Goal: Entertainment & Leisure: Consume media (video, audio)

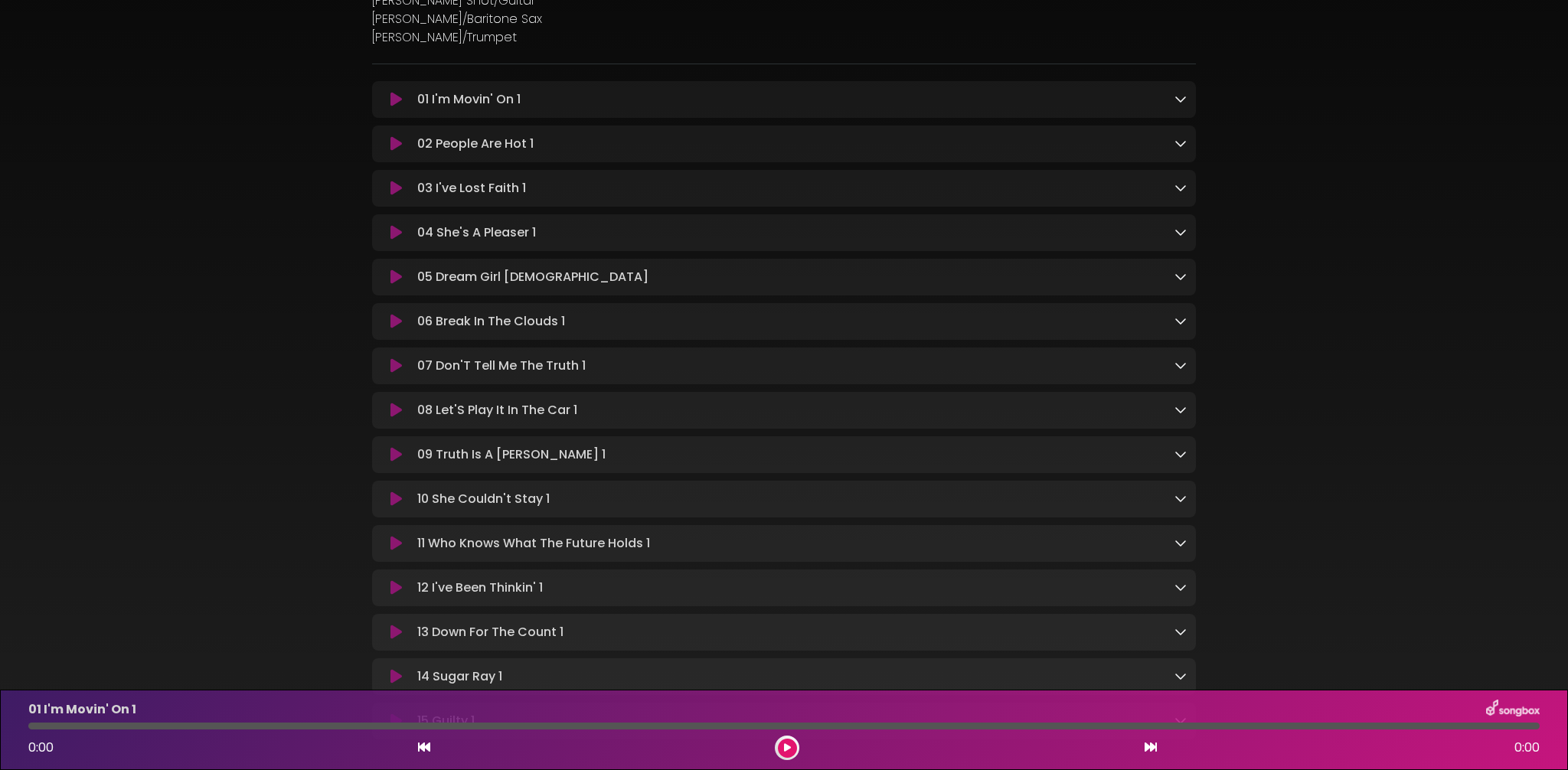
scroll to position [537, 0]
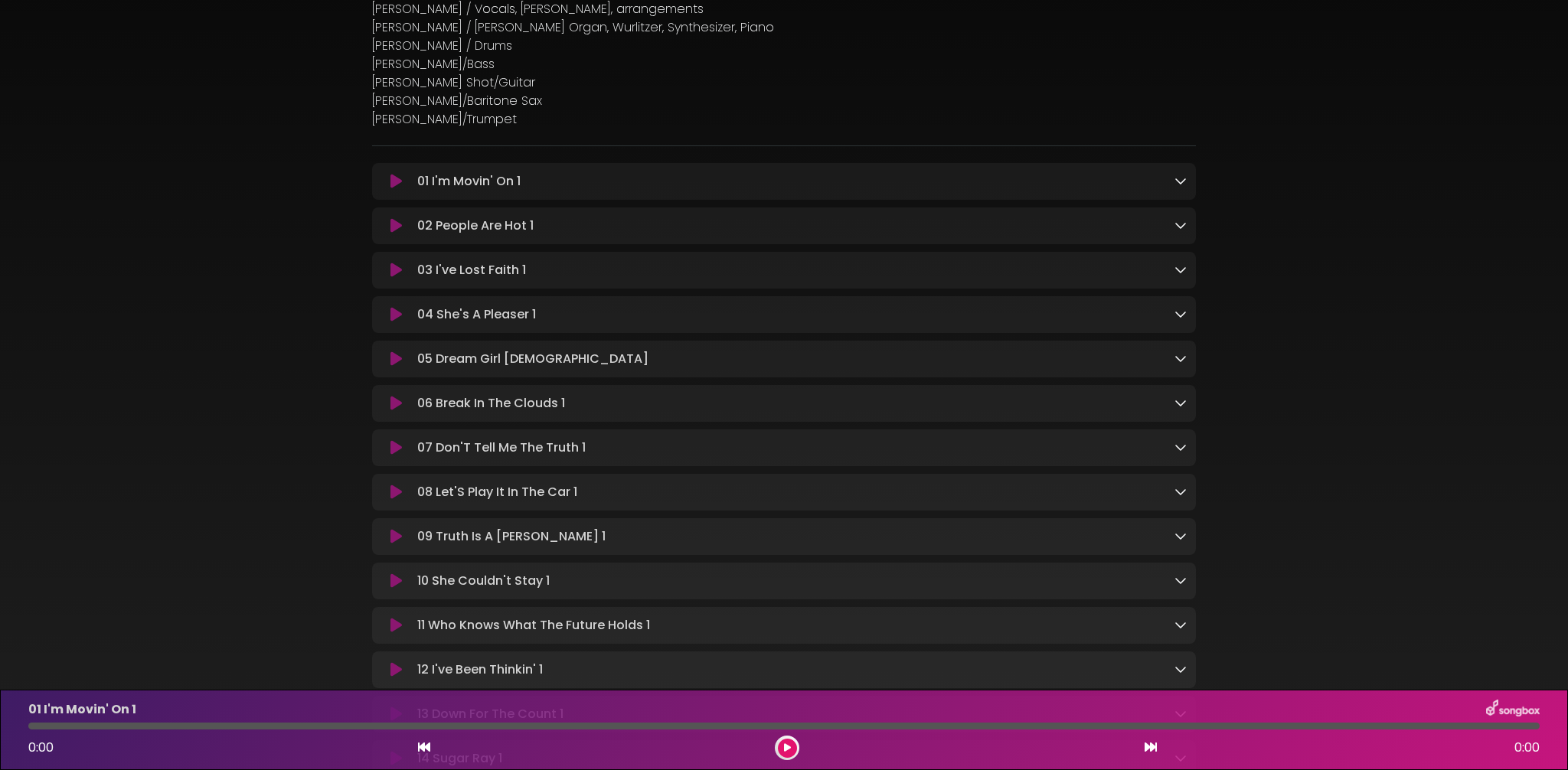
click at [391, 184] on icon at bounding box center [396, 181] width 12 height 15
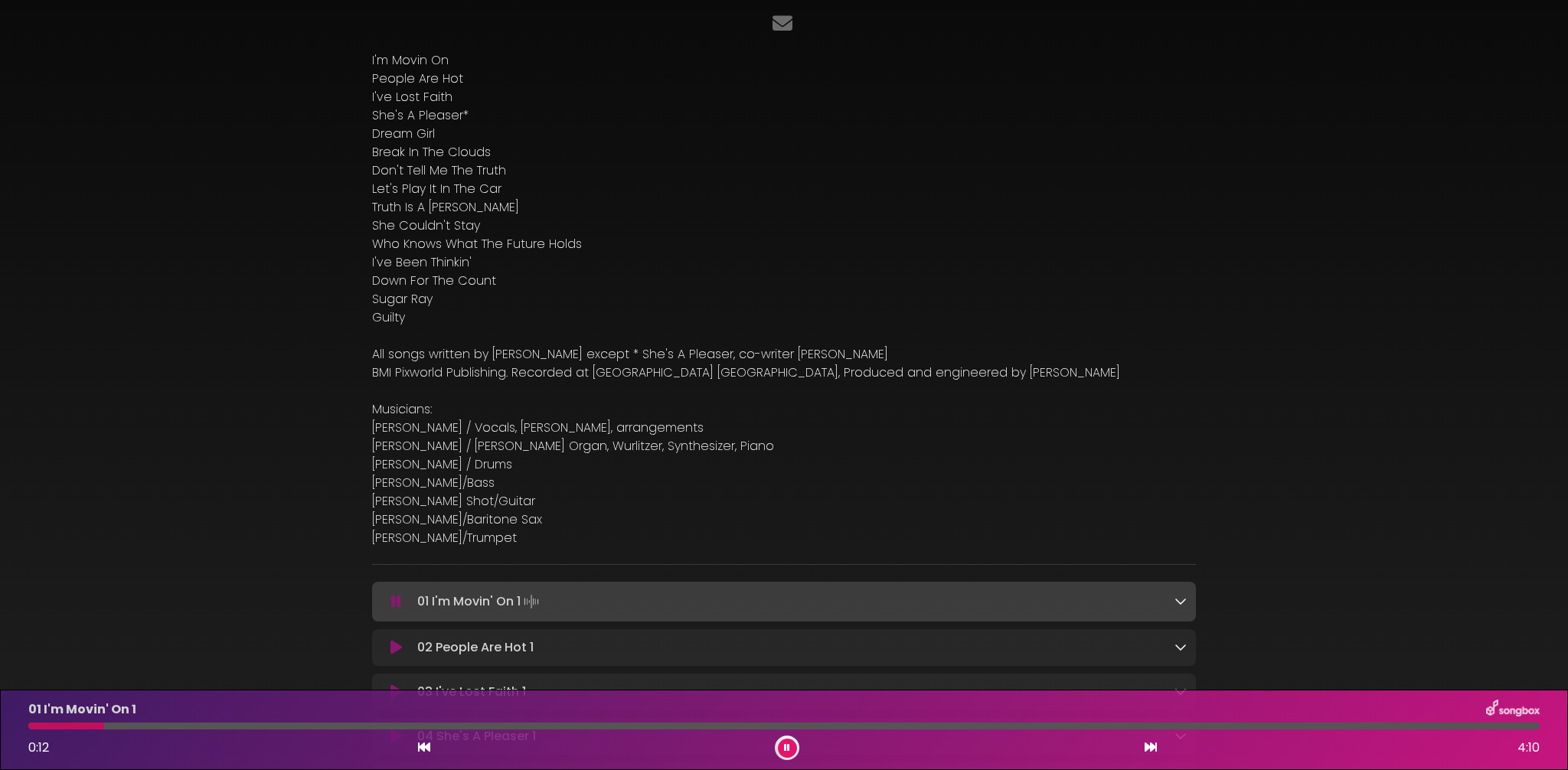
scroll to position [106, 0]
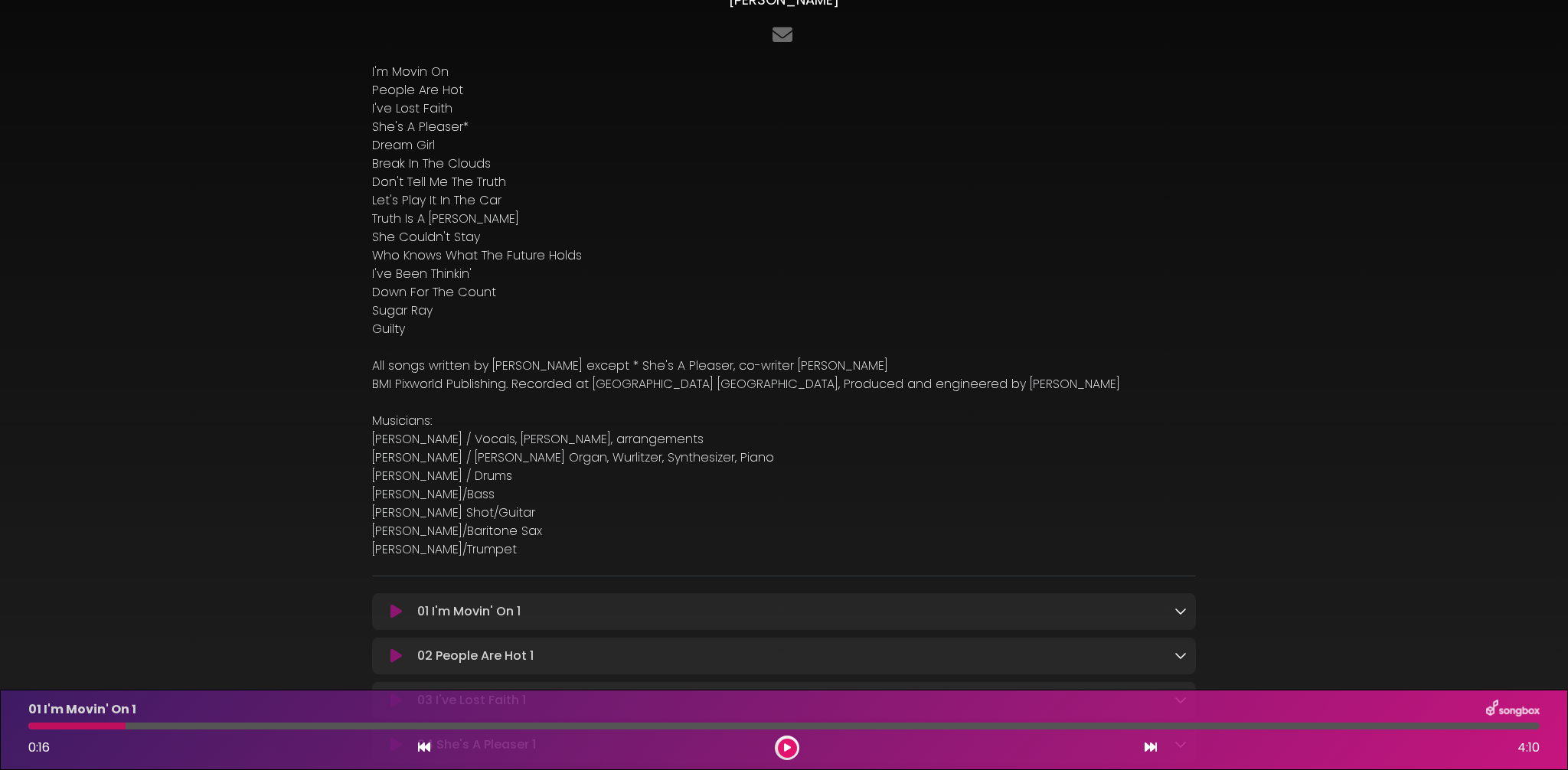
click at [389, 611] on button at bounding box center [396, 611] width 30 height 15
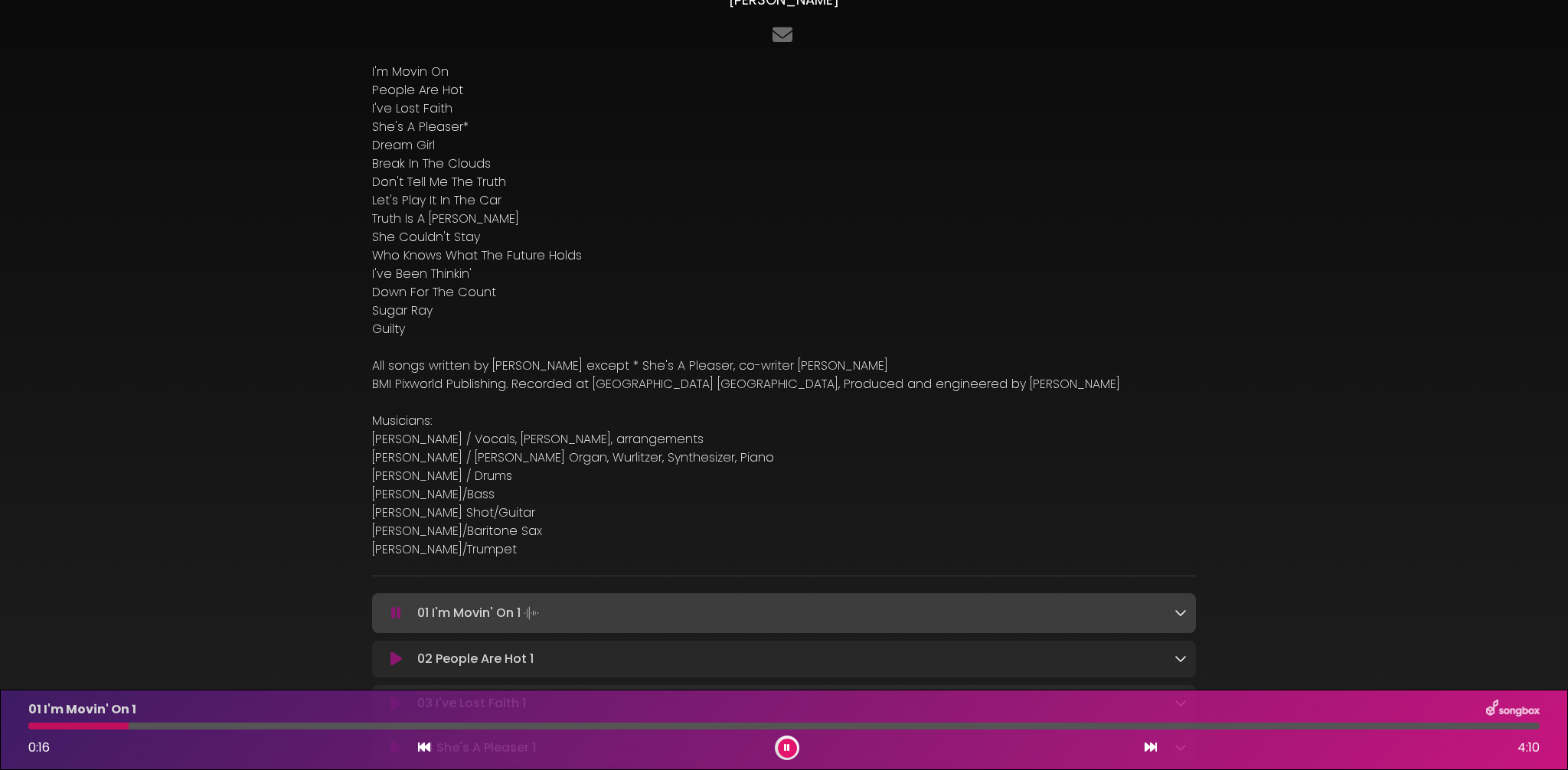
scroll to position [105, 0]
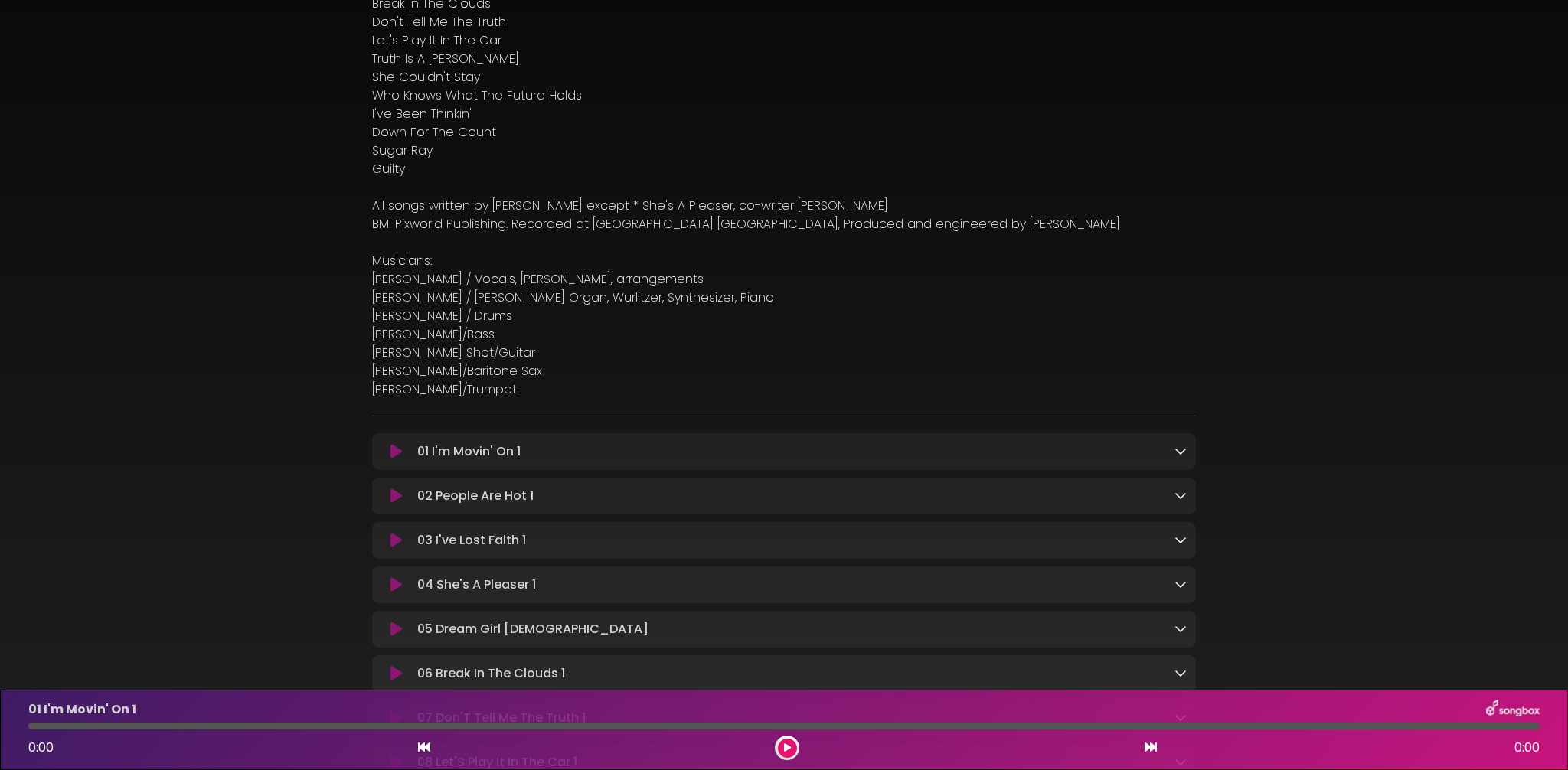
scroll to position [736, 0]
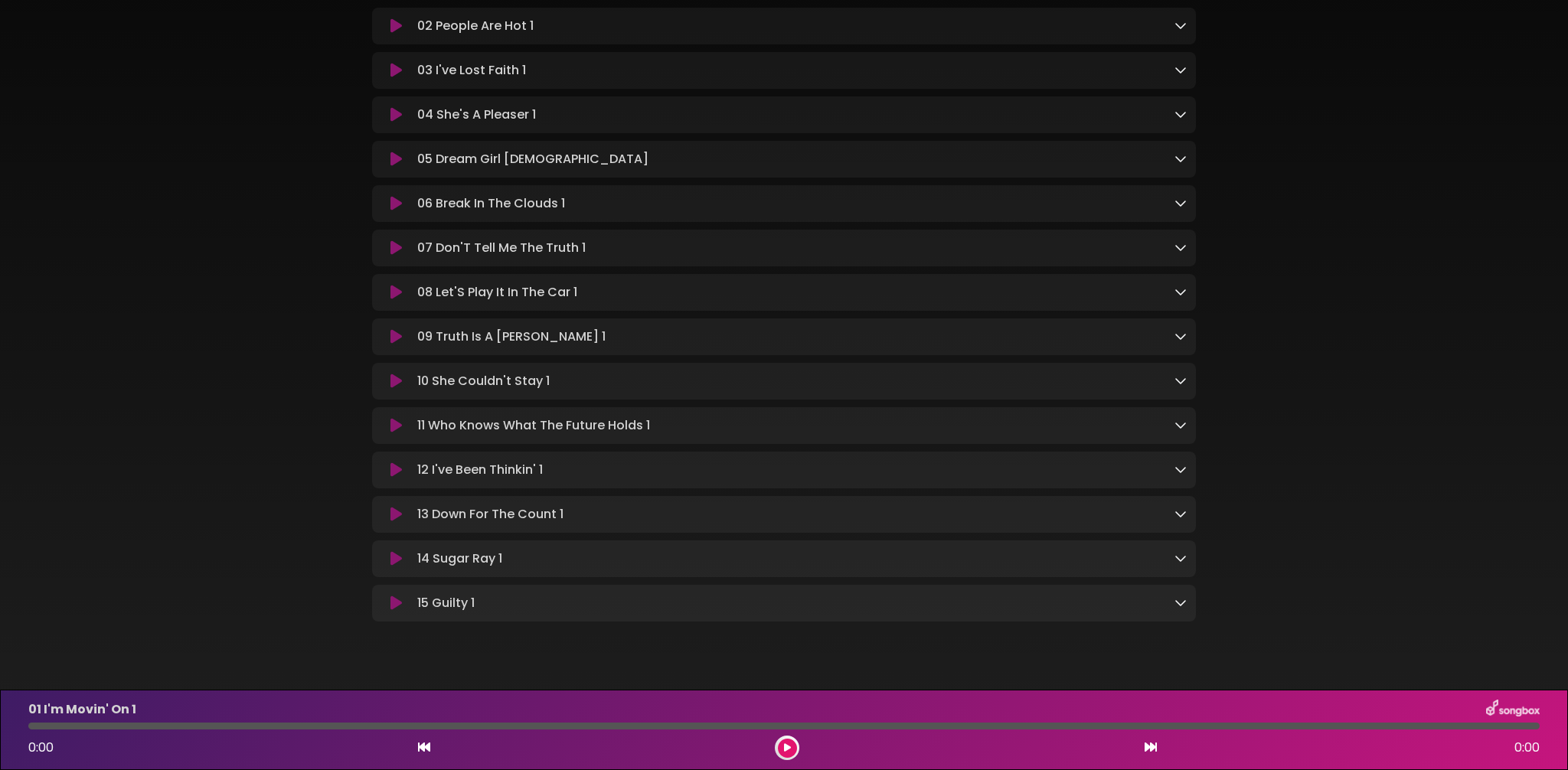
click at [390, 520] on icon at bounding box center [396, 514] width 12 height 15
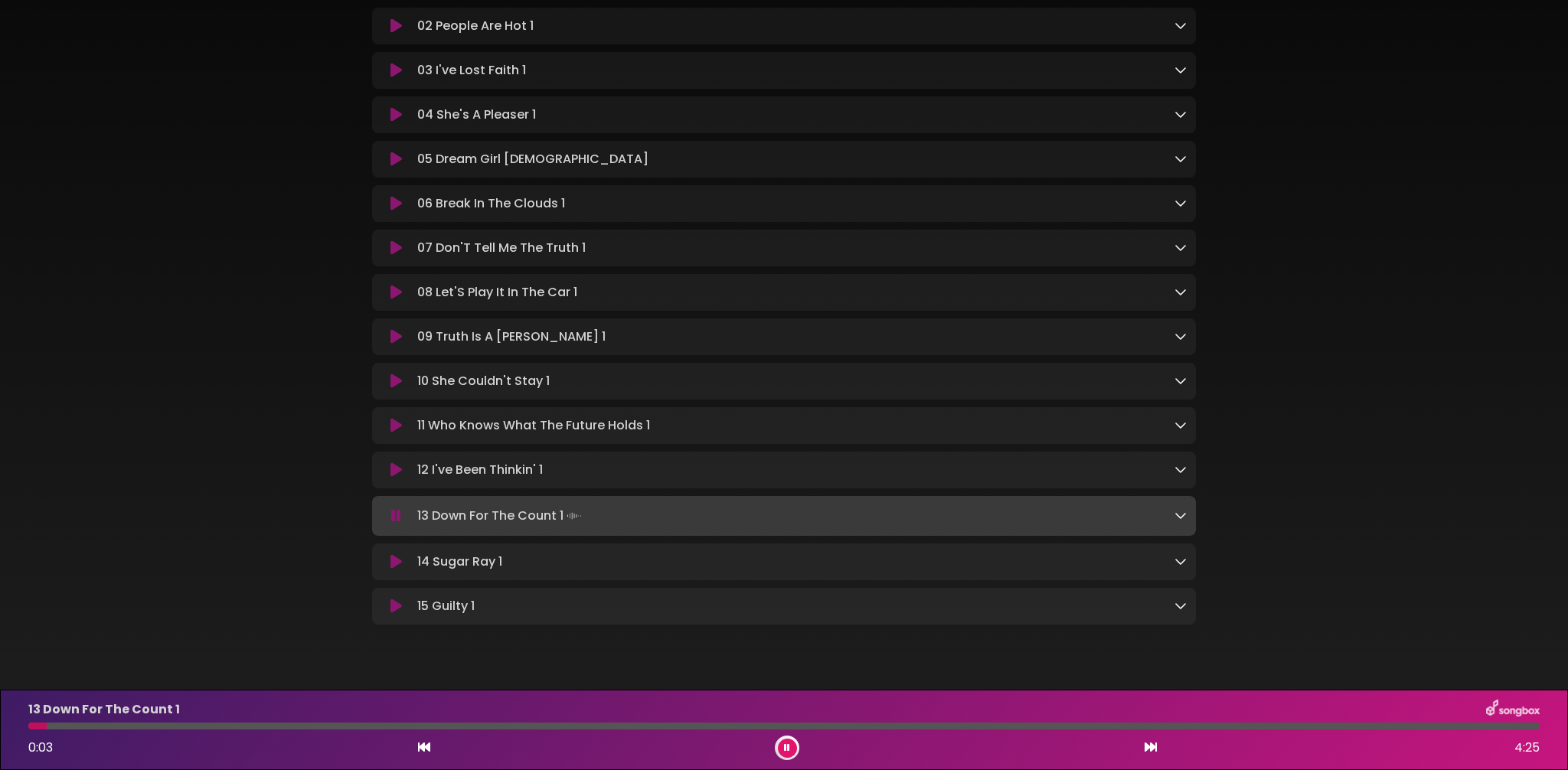
click at [390, 343] on icon at bounding box center [396, 336] width 12 height 15
